Goal: Find specific page/section: Find specific page/section

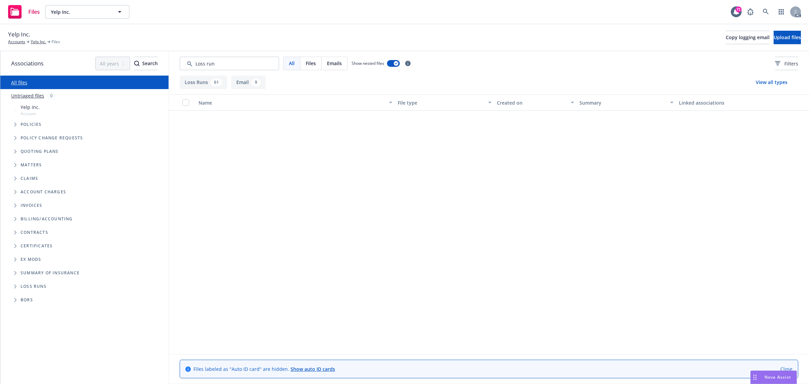
scroll to position [1838, 0]
